Goal: Information Seeking & Learning: Check status

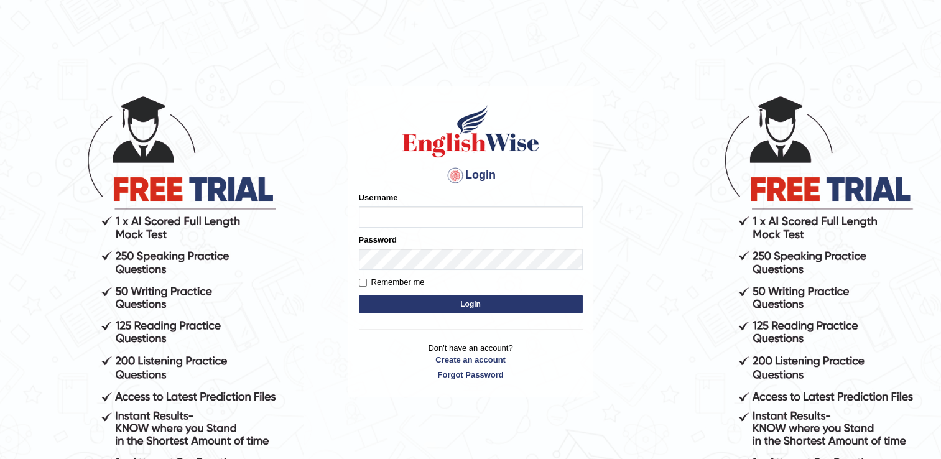
type input "Adedayo"
click at [433, 305] on button "Login" at bounding box center [471, 304] width 224 height 19
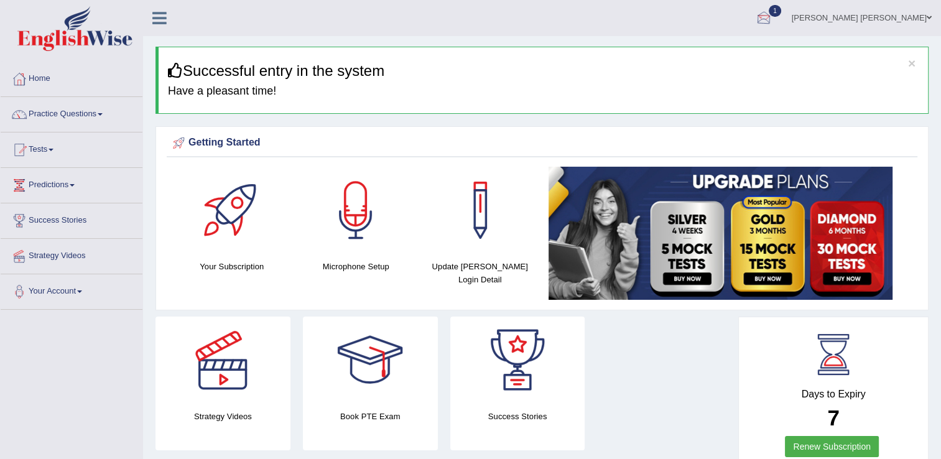
click at [773, 11] on div at bounding box center [764, 18] width 19 height 19
click at [713, 83] on strong "See All Alerts" at bounding box center [685, 88] width 55 height 10
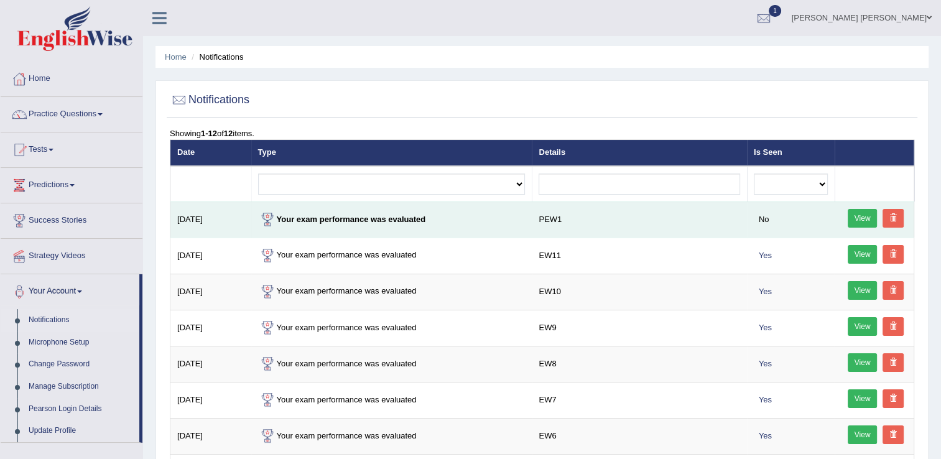
click at [859, 218] on link "View" at bounding box center [863, 218] width 30 height 19
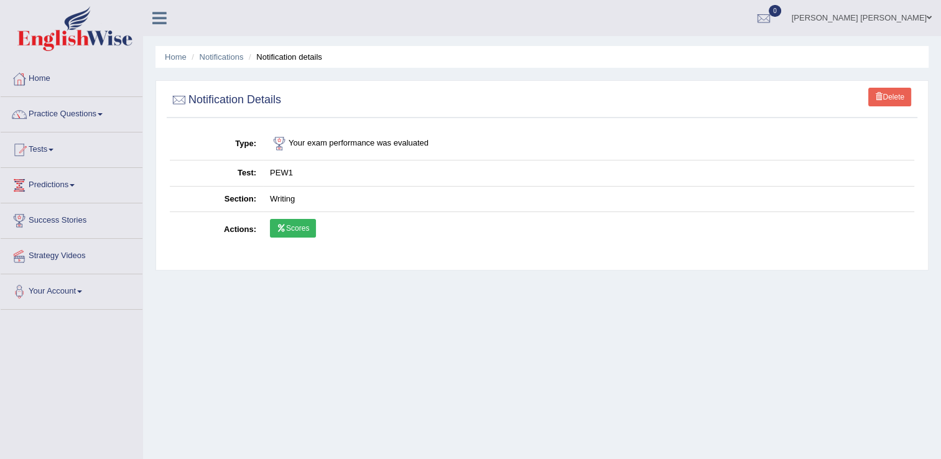
click at [294, 231] on link "Scores" at bounding box center [293, 228] width 46 height 19
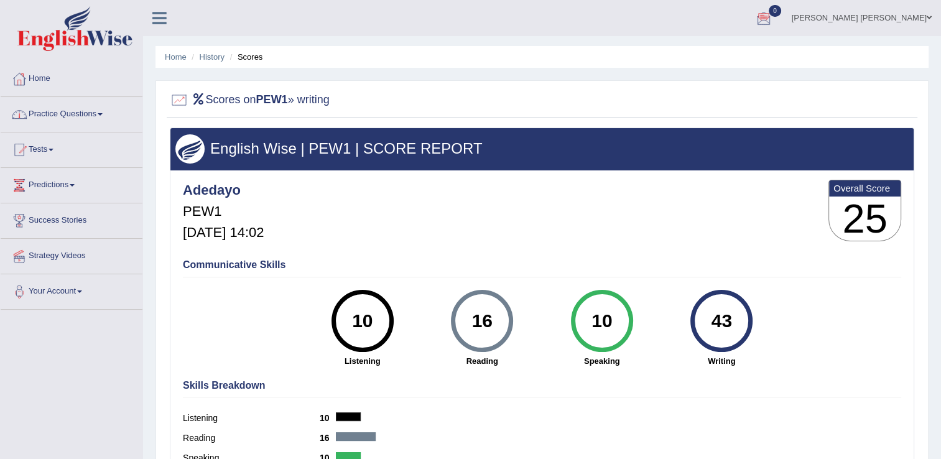
click at [72, 118] on link "Practice Questions" at bounding box center [72, 112] width 142 height 31
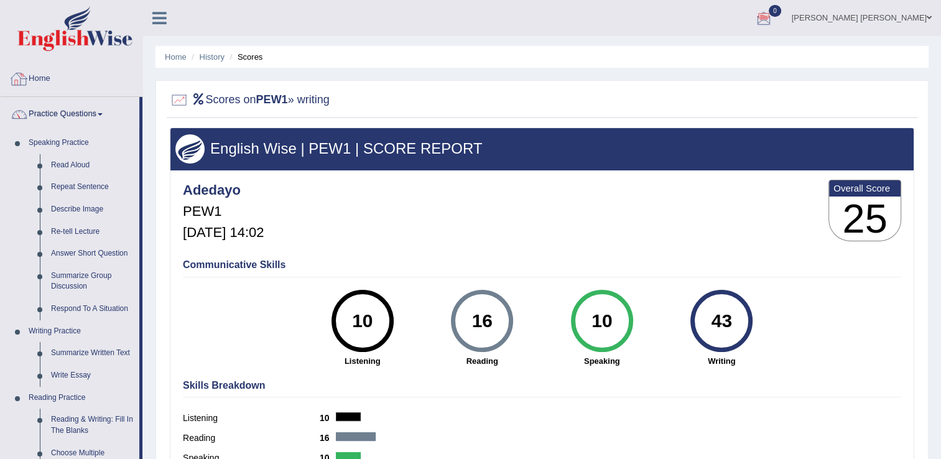
click at [50, 80] on link "Home" at bounding box center [72, 77] width 142 height 31
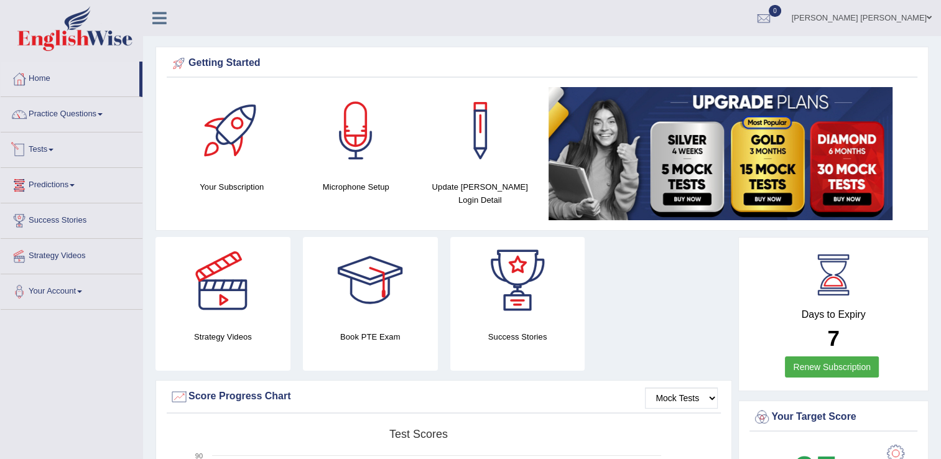
click at [42, 153] on link "Tests" at bounding box center [72, 148] width 142 height 31
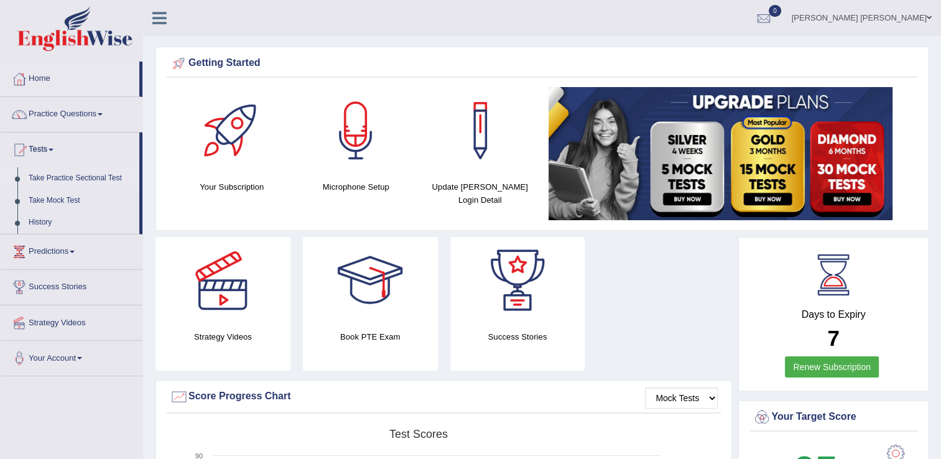
click at [70, 182] on link "Take Practice Sectional Test" at bounding box center [81, 178] width 116 height 22
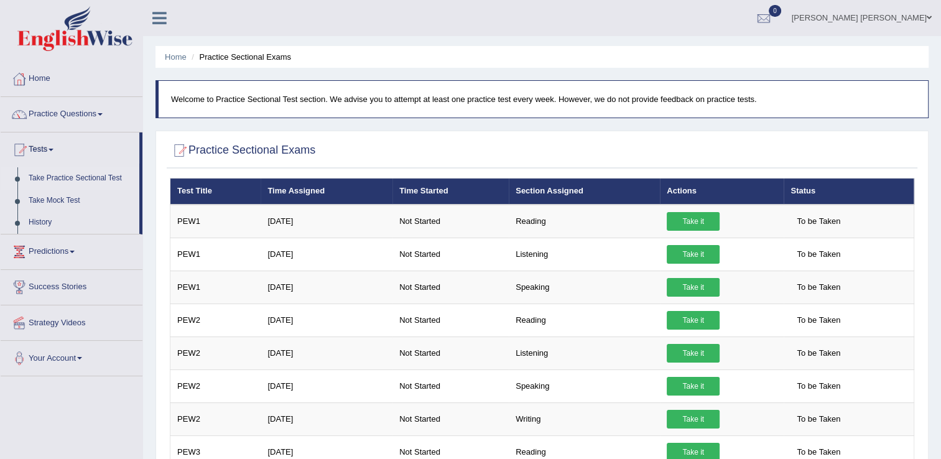
click at [41, 78] on link "Home" at bounding box center [72, 77] width 142 height 31
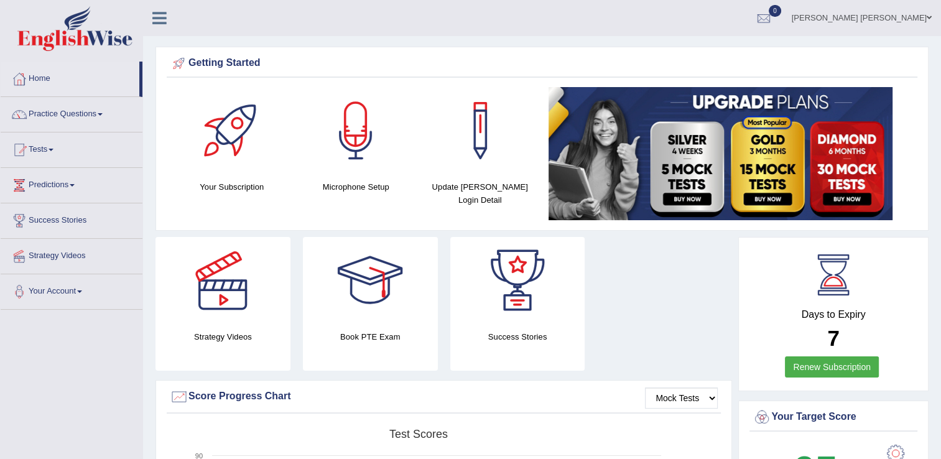
click at [49, 149] on link "Tests" at bounding box center [72, 148] width 142 height 31
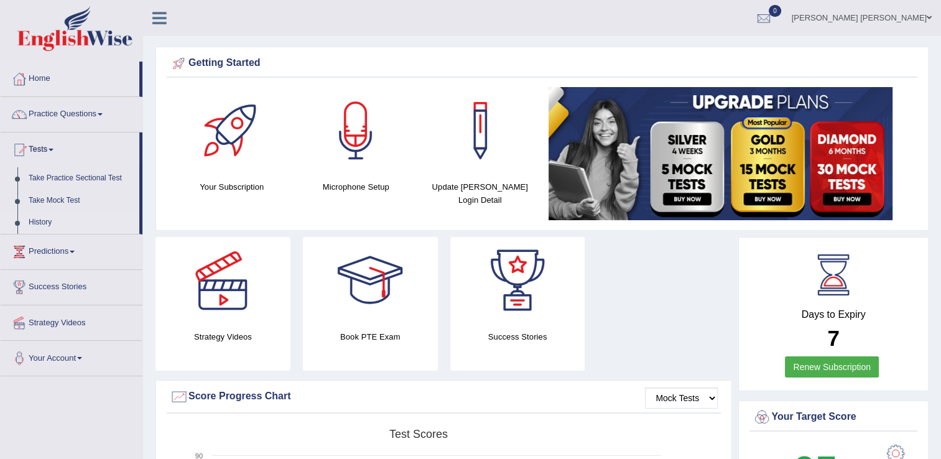
click at [47, 223] on link "History" at bounding box center [81, 223] width 116 height 22
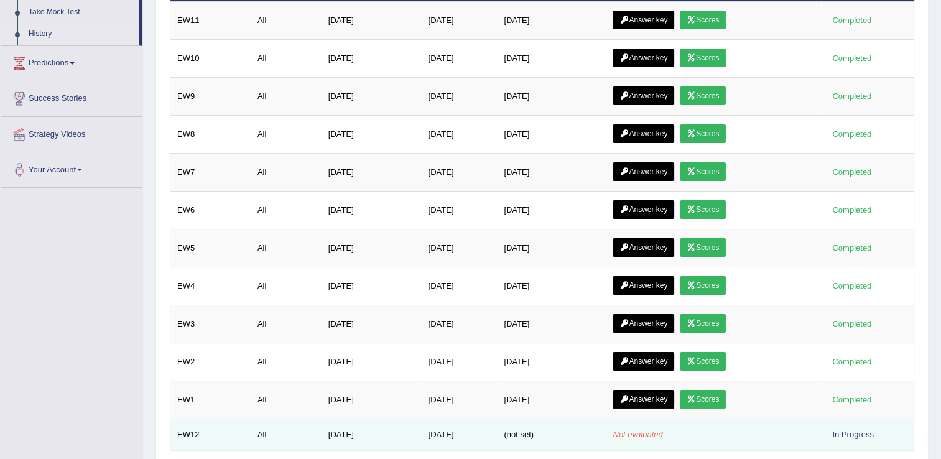
scroll to position [235, 0]
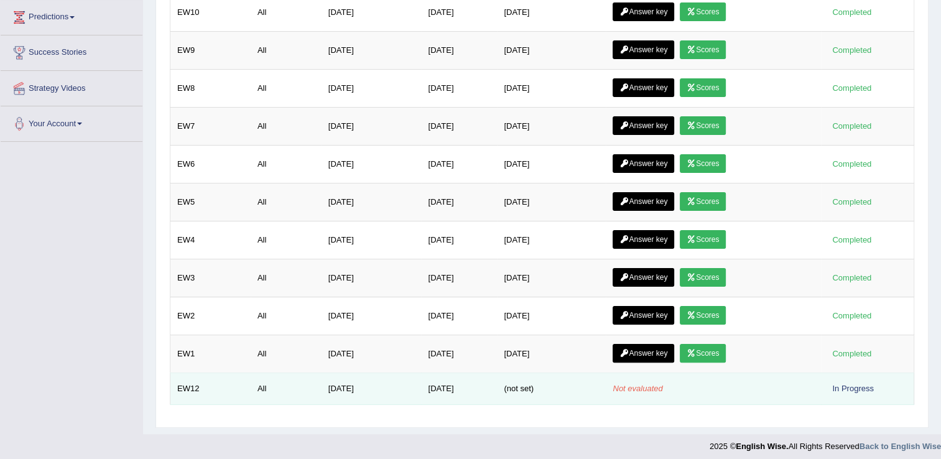
click at [857, 388] on div "In Progress" at bounding box center [853, 388] width 51 height 13
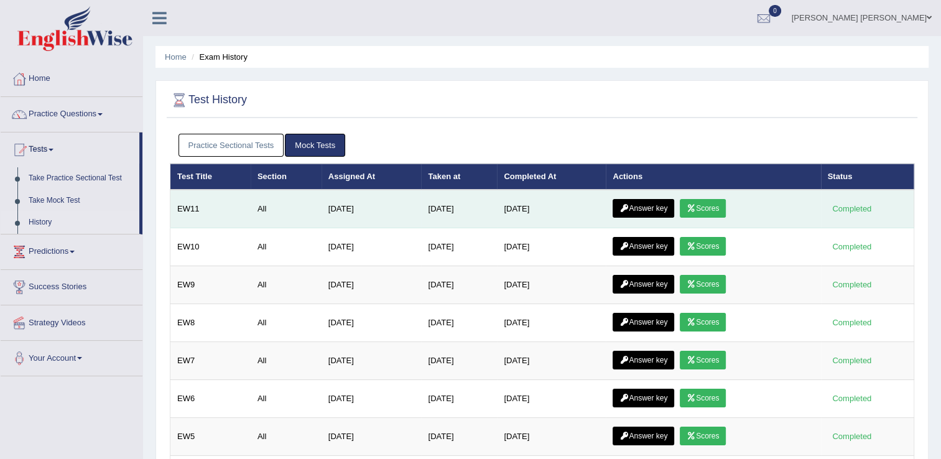
click at [657, 208] on link "Answer key" at bounding box center [644, 208] width 62 height 19
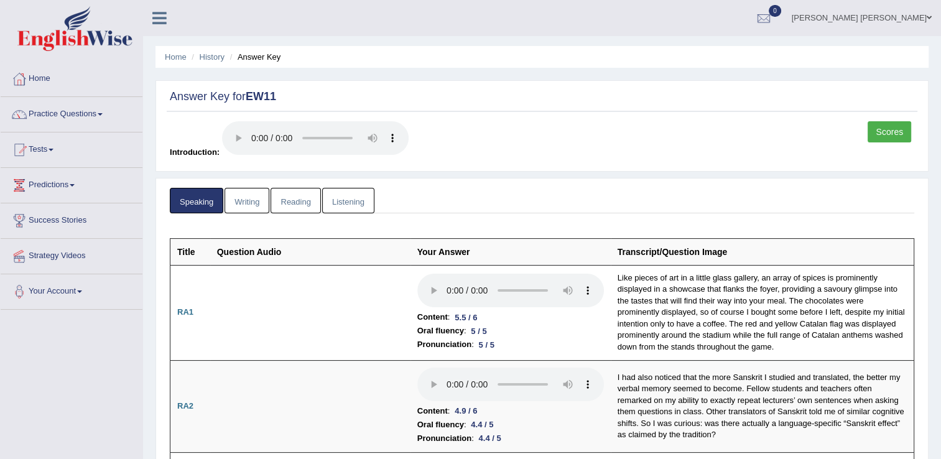
click at [881, 123] on link "Scores" at bounding box center [890, 131] width 44 height 21
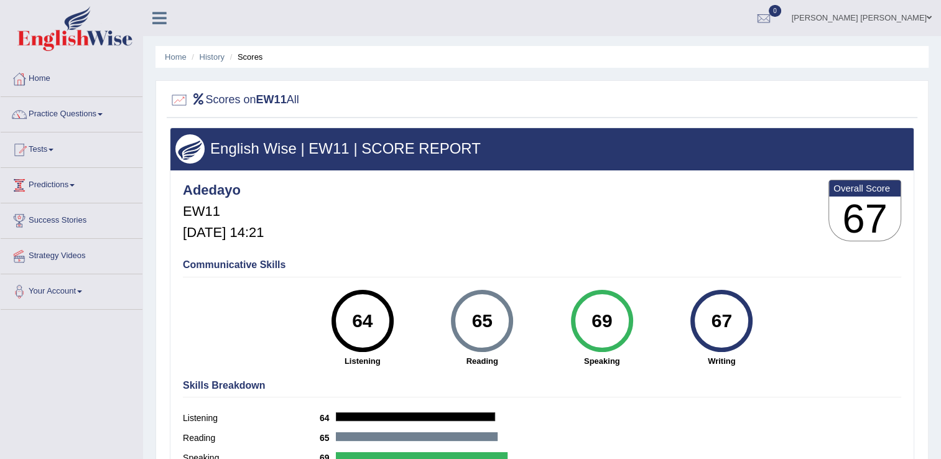
click at [52, 149] on link "Tests" at bounding box center [72, 148] width 142 height 31
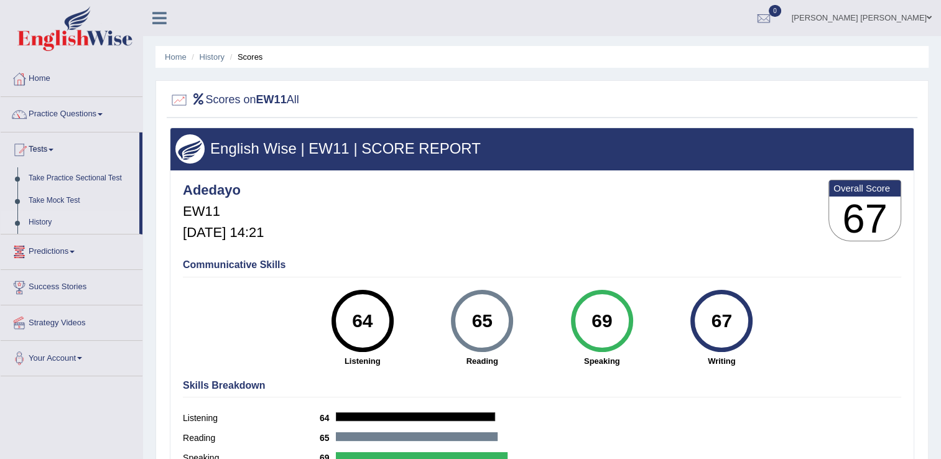
click at [45, 218] on link "History" at bounding box center [81, 223] width 116 height 22
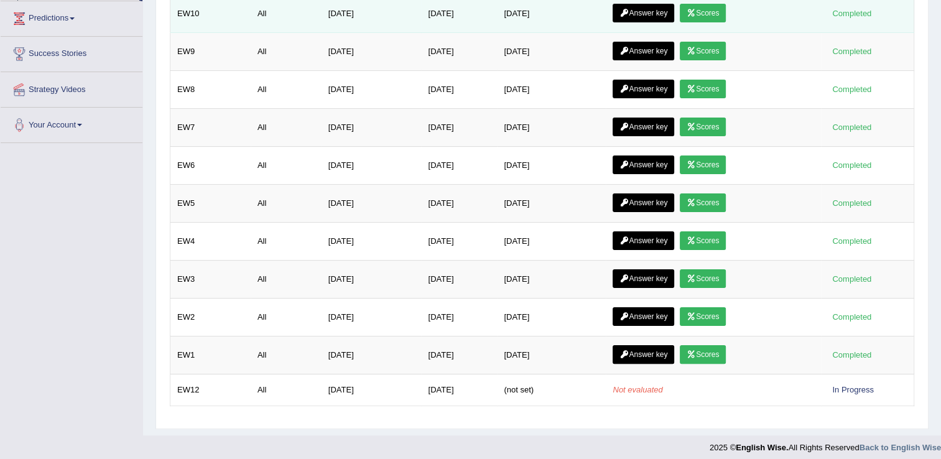
scroll to position [235, 0]
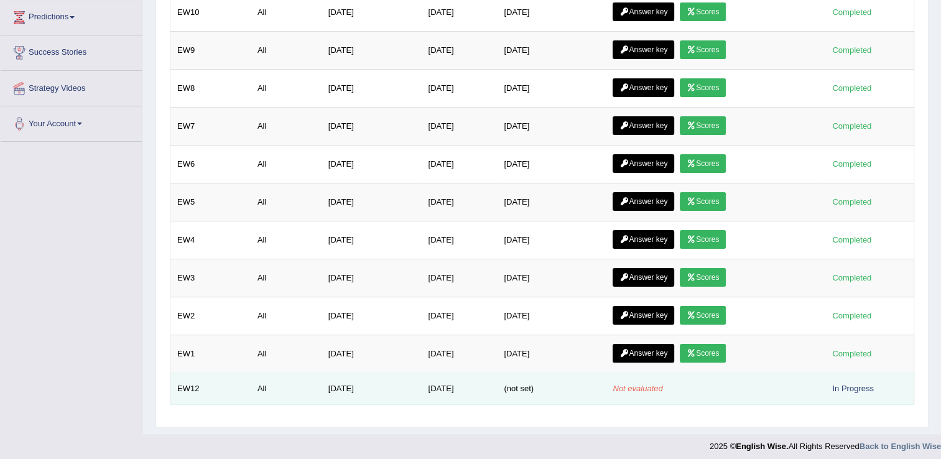
click at [631, 384] on em "Not evaluated" at bounding box center [638, 388] width 50 height 9
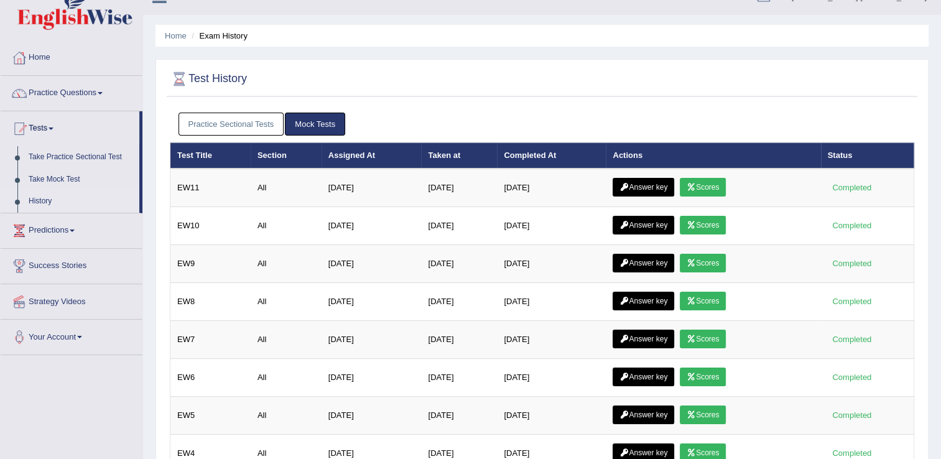
scroll to position [0, 0]
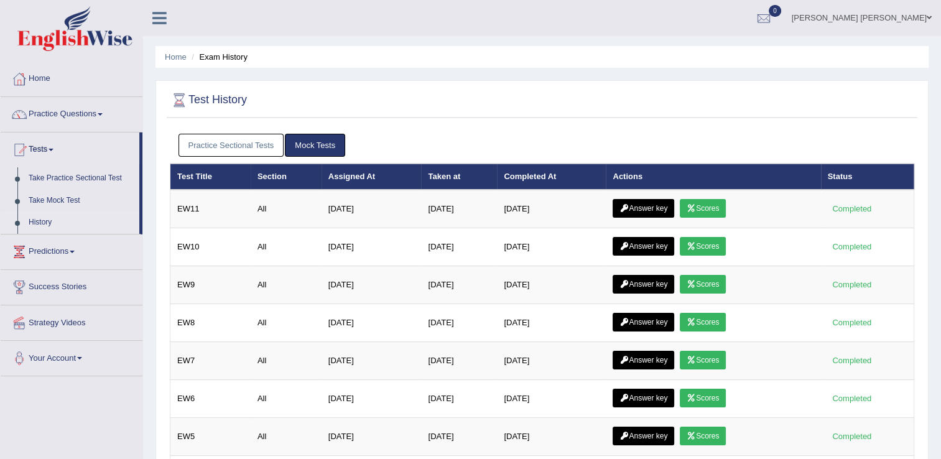
click at [230, 138] on link "Practice Sectional Tests" at bounding box center [232, 145] width 106 height 23
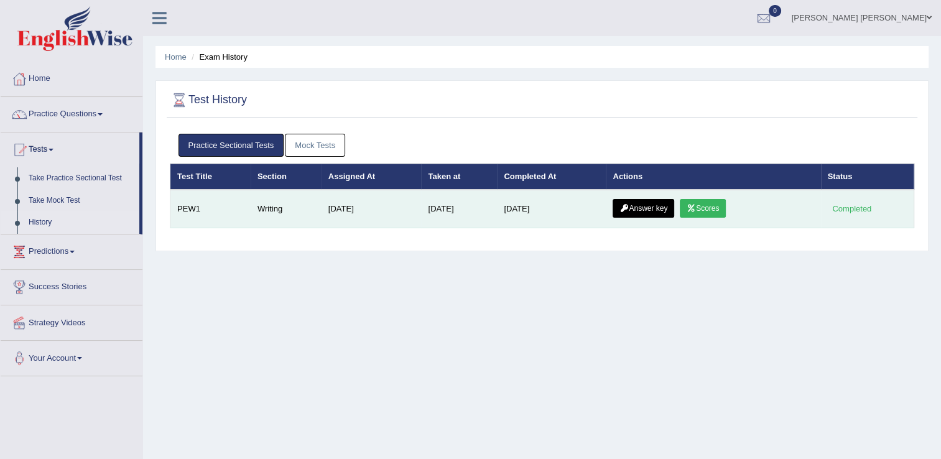
click at [655, 207] on link "Answer key" at bounding box center [644, 208] width 62 height 19
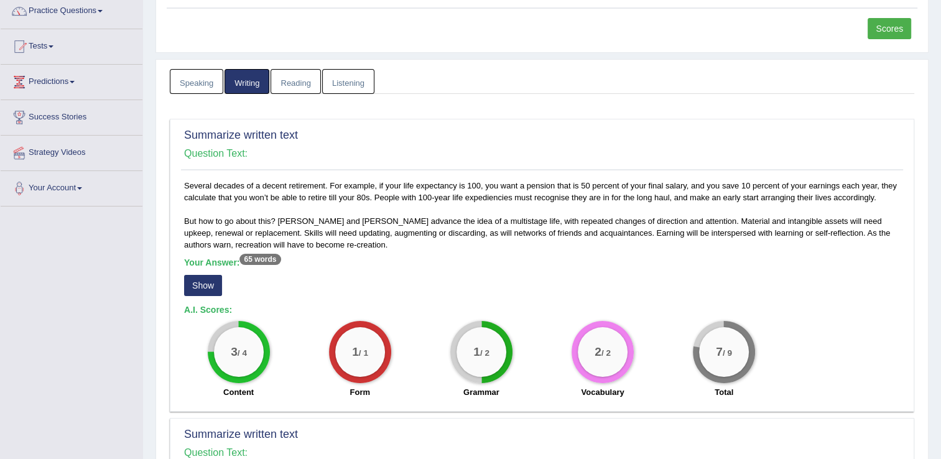
scroll to position [124, 0]
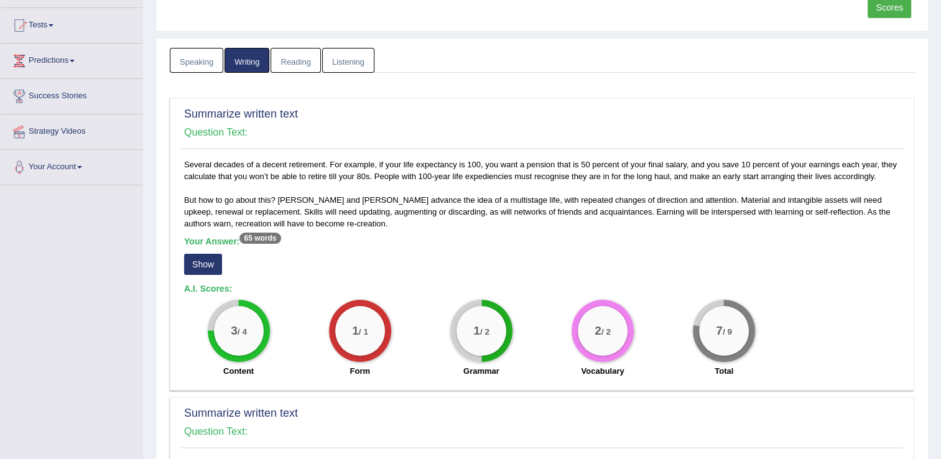
click at [259, 239] on sup "65 words" at bounding box center [260, 238] width 41 height 11
click at [254, 233] on sup "65 words" at bounding box center [260, 238] width 41 height 11
click at [262, 236] on sup "65 words" at bounding box center [260, 238] width 41 height 11
click at [204, 261] on button "Show" at bounding box center [203, 264] width 38 height 21
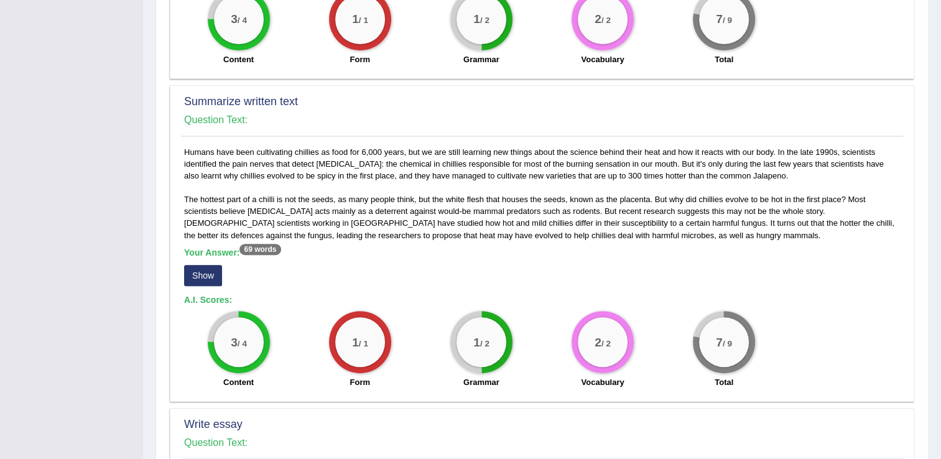
scroll to position [373, 0]
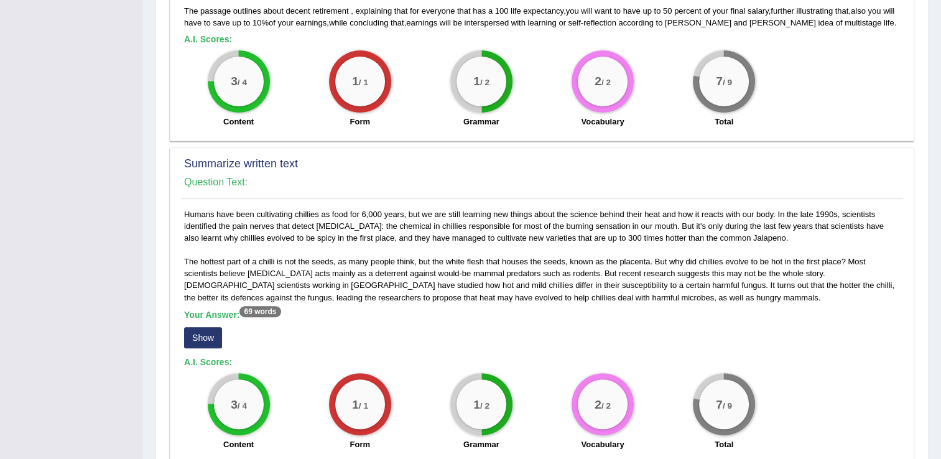
click at [203, 333] on button "Show" at bounding box center [203, 337] width 38 height 21
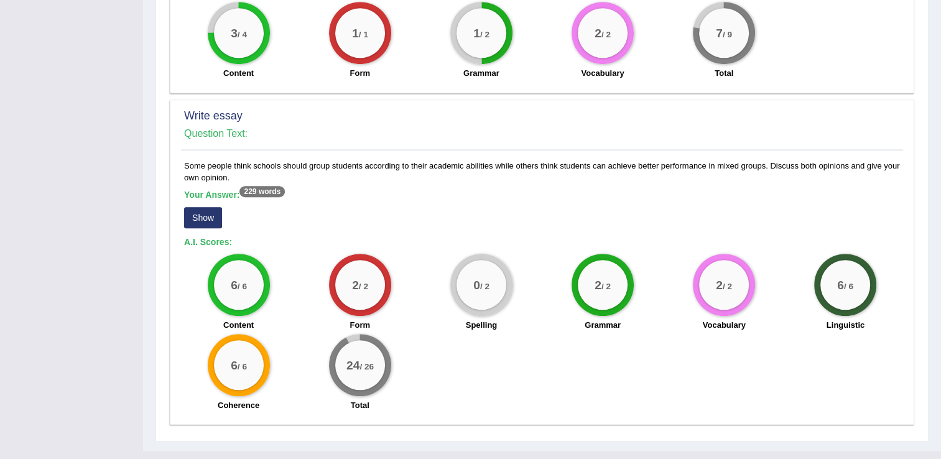
scroll to position [777, 0]
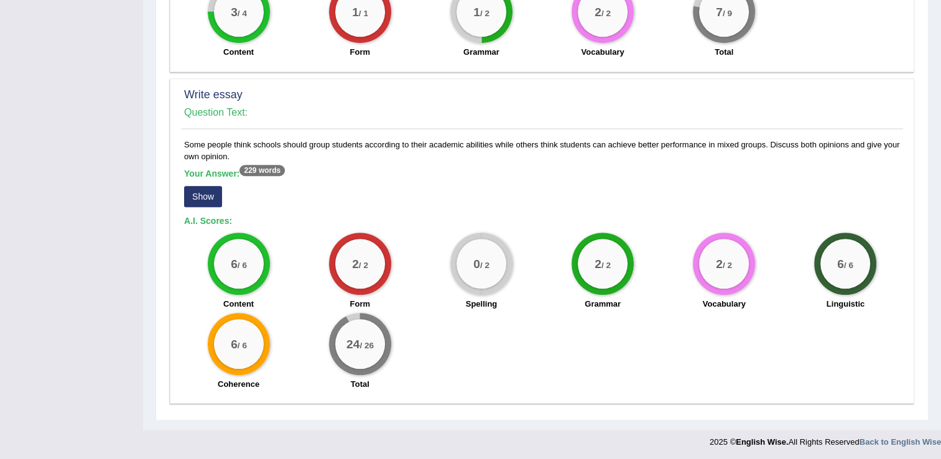
click at [207, 200] on button "Show" at bounding box center [203, 196] width 38 height 21
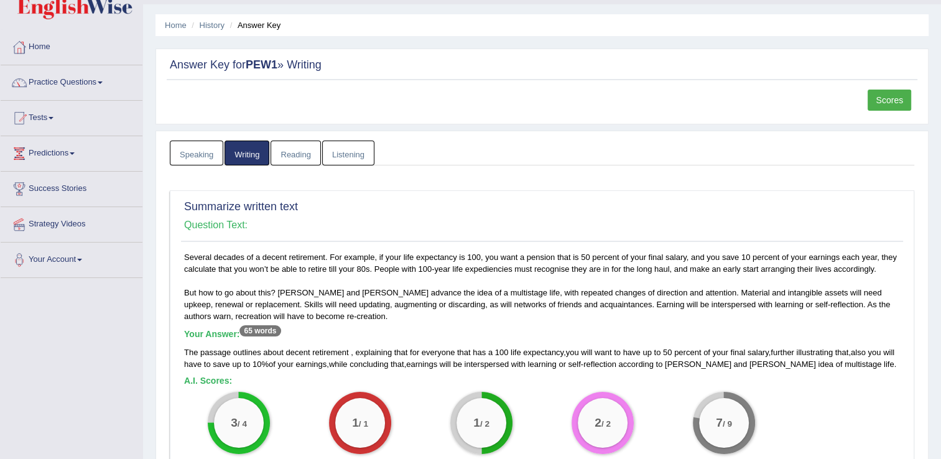
scroll to position [0, 0]
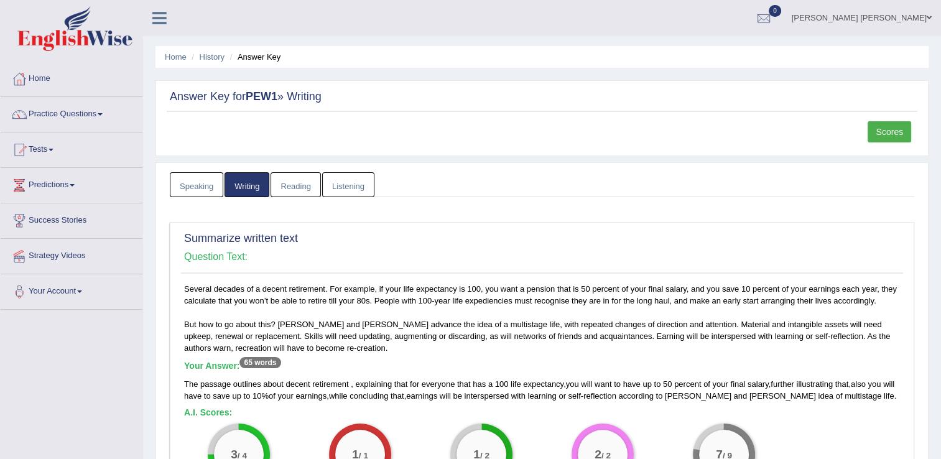
click at [208, 184] on link "Speaking" at bounding box center [197, 185] width 54 height 26
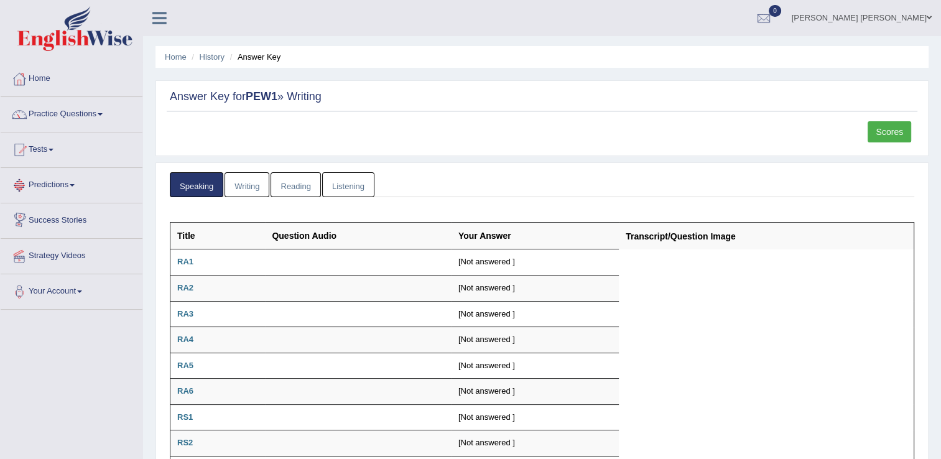
click at [40, 154] on link "Tests" at bounding box center [72, 148] width 142 height 31
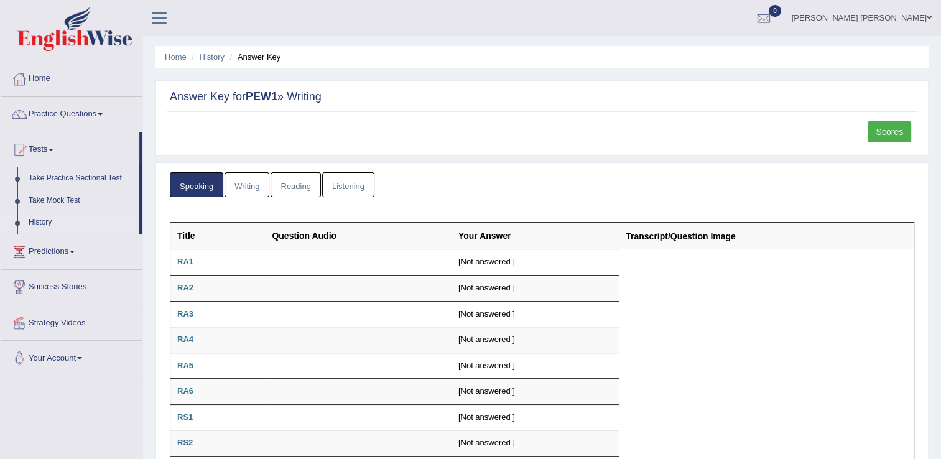
click at [41, 218] on link "History" at bounding box center [81, 223] width 116 height 22
